Goal: Use online tool/utility: Utilize a website feature to perform a specific function

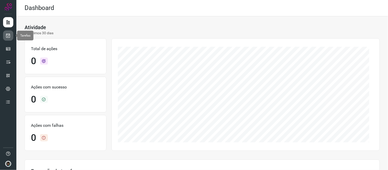
click at [10, 37] on icon at bounding box center [8, 35] width 5 height 5
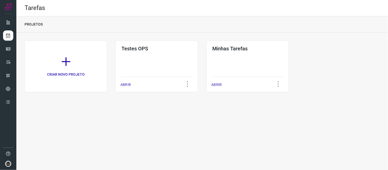
click at [220, 55] on div "Minhas Tarefas ABRIR" at bounding box center [247, 67] width 83 height 52
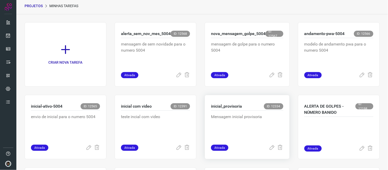
scroll to position [28, 0]
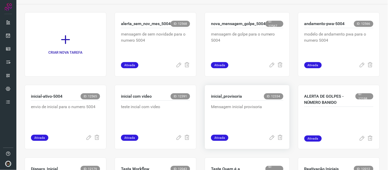
click at [234, 103] on div "Mensagem inicial provisoria" at bounding box center [247, 118] width 72 height 34
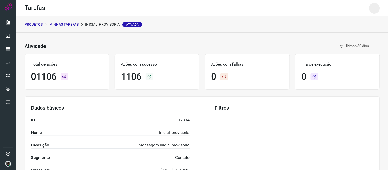
click at [371, 10] on icon at bounding box center [374, 8] width 11 height 11
click at [358, 31] on li "Executar" at bounding box center [352, 33] width 47 height 8
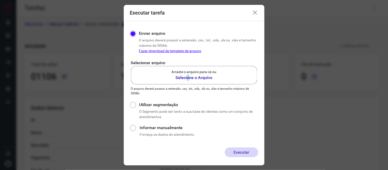
click at [188, 77] on b "Selecione o Arquivo" at bounding box center [194, 78] width 45 height 6
click at [203, 77] on b "Selecione o Arquivo" at bounding box center [194, 78] width 45 height 6
click at [0, 0] on input "Arraste o arquivo para cá ou Selecione o Arquivo" at bounding box center [0, 0] width 0 height 0
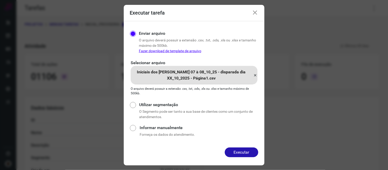
click at [247, 154] on button "Executar" at bounding box center [241, 153] width 33 height 10
